Goal: Find specific page/section: Find specific page/section

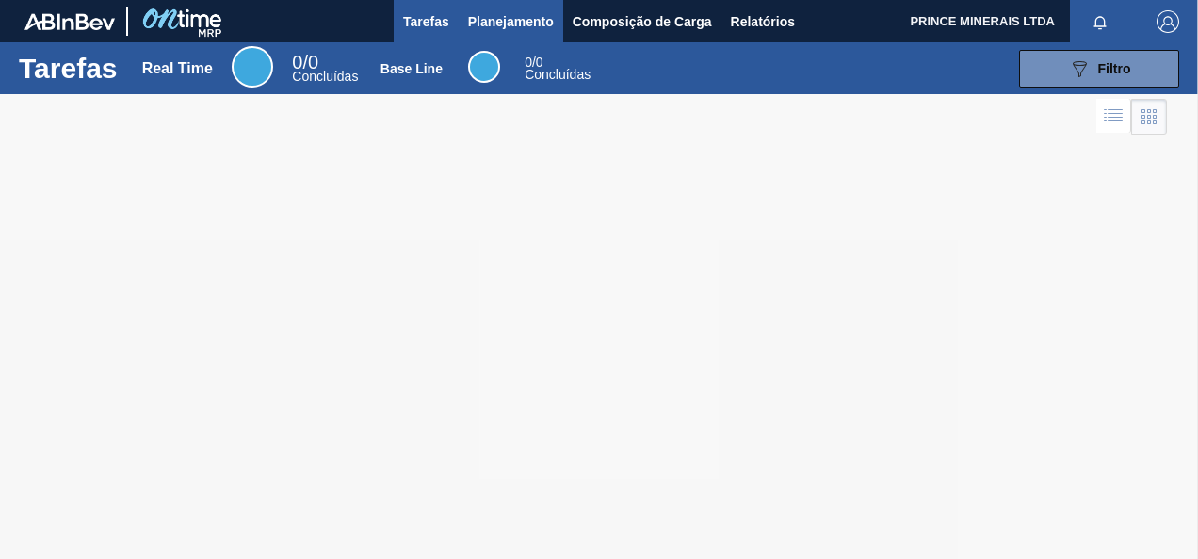
click at [490, 23] on span "Planejamento" at bounding box center [511, 21] width 86 height 23
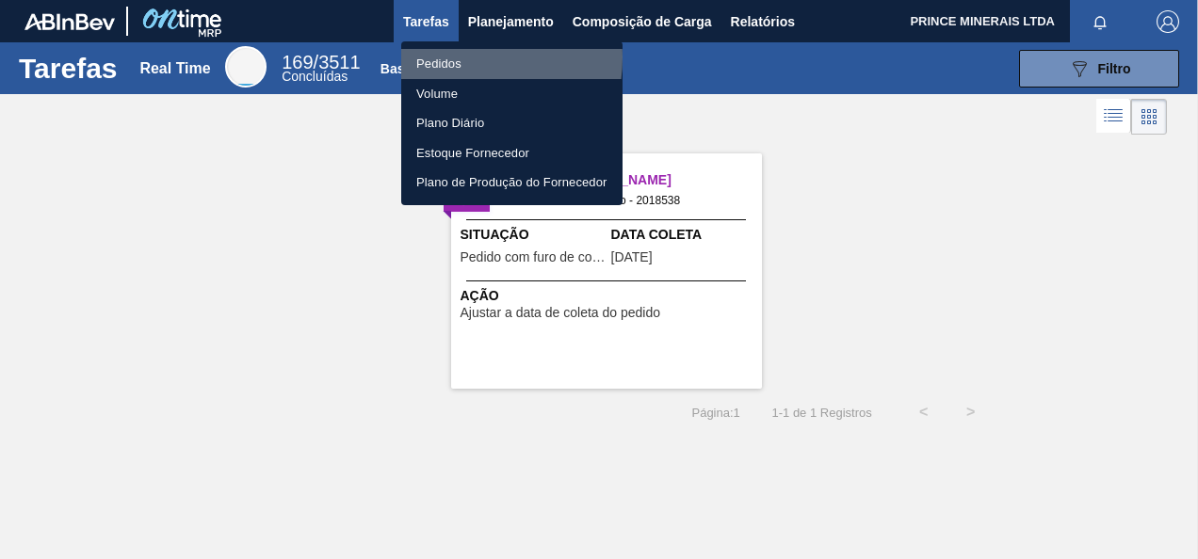
click at [452, 57] on li "Pedidos" at bounding box center [511, 64] width 221 height 30
